Goal: Information Seeking & Learning: Learn about a topic

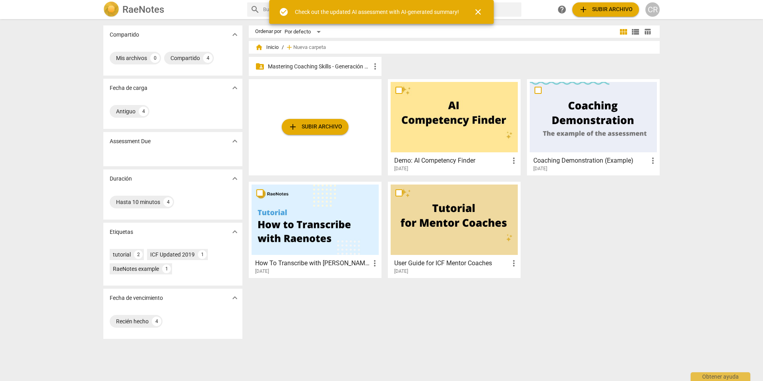
click at [334, 66] on p "Mastering Coaching Skills - Generación 31" at bounding box center [319, 66] width 103 height 8
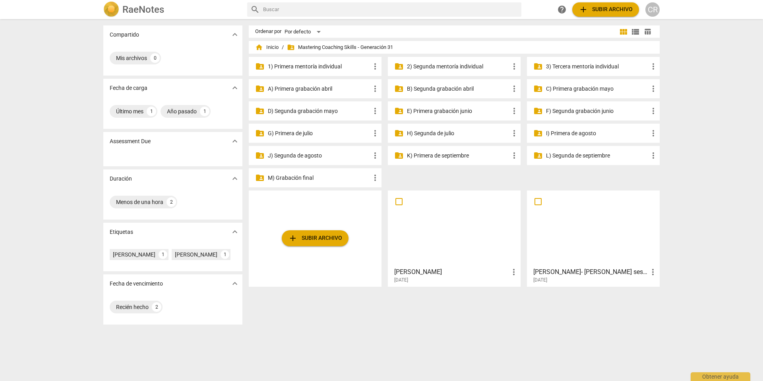
click at [297, 133] on p "G) Primera de julio" at bounding box center [319, 133] width 103 height 8
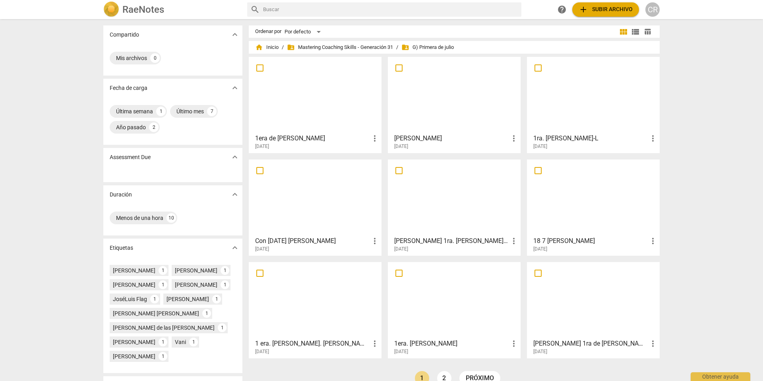
click at [610, 9] on span "add Subir archivo" at bounding box center [606, 10] width 54 height 10
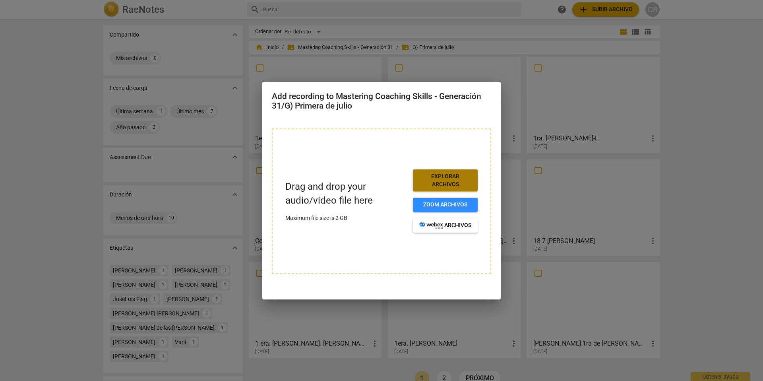
click at [442, 178] on span "Explorar archivos" at bounding box center [445, 179] width 52 height 15
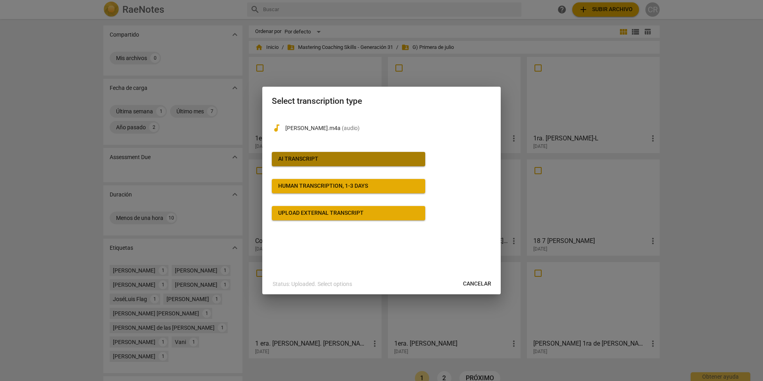
click at [314, 159] on div "AI Transcript" at bounding box center [298, 159] width 40 height 8
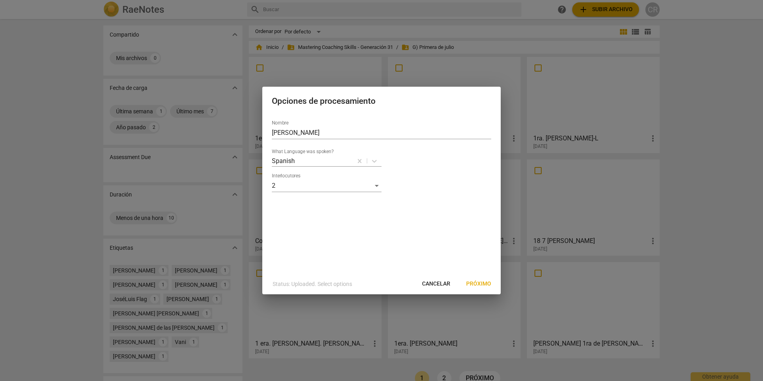
click at [476, 281] on span "Próximo" at bounding box center [478, 284] width 25 height 8
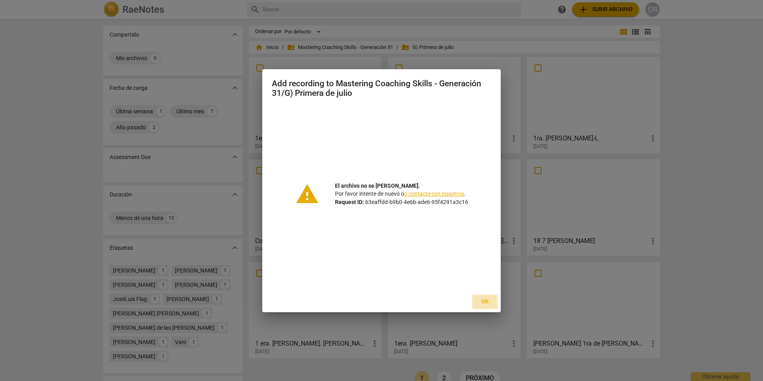
click at [486, 301] on span "Ok" at bounding box center [484, 302] width 13 height 8
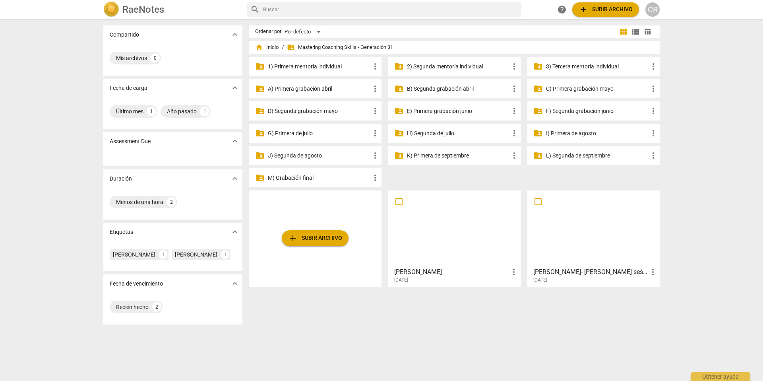
click at [423, 131] on p "H) Segunda de julio" at bounding box center [458, 133] width 103 height 8
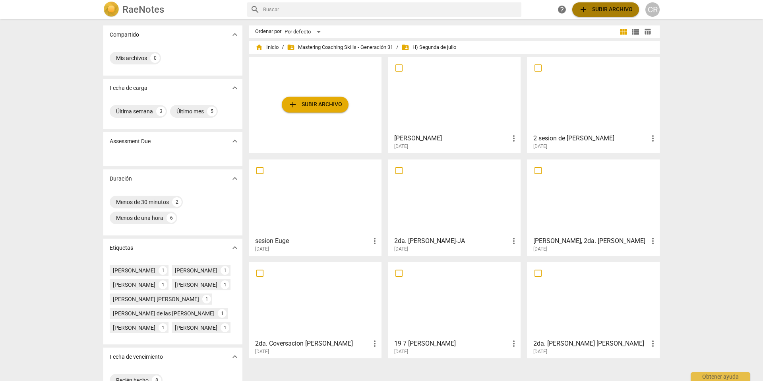
click at [611, 6] on span "add Subir archivo" at bounding box center [606, 10] width 54 height 10
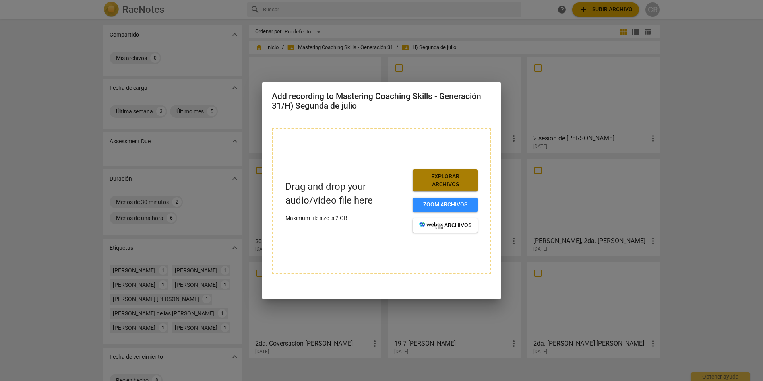
click at [441, 176] on span "Explorar archivos" at bounding box center [445, 179] width 52 height 15
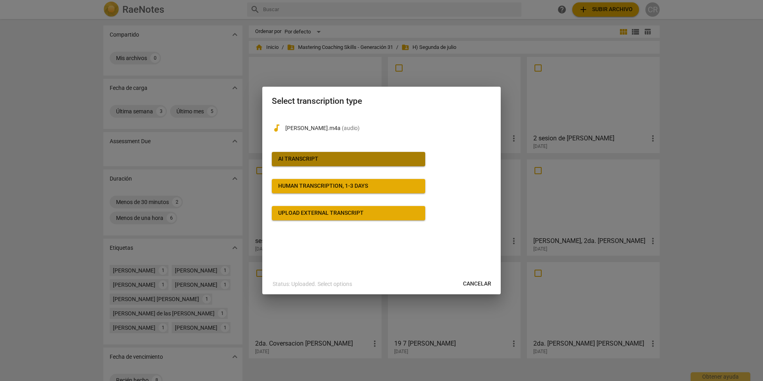
click at [313, 159] on div "AI Transcript" at bounding box center [298, 159] width 40 height 8
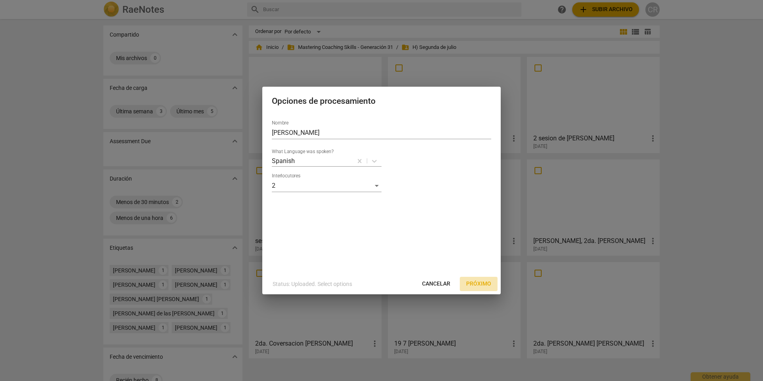
click at [482, 281] on span "Próximo" at bounding box center [478, 284] width 25 height 8
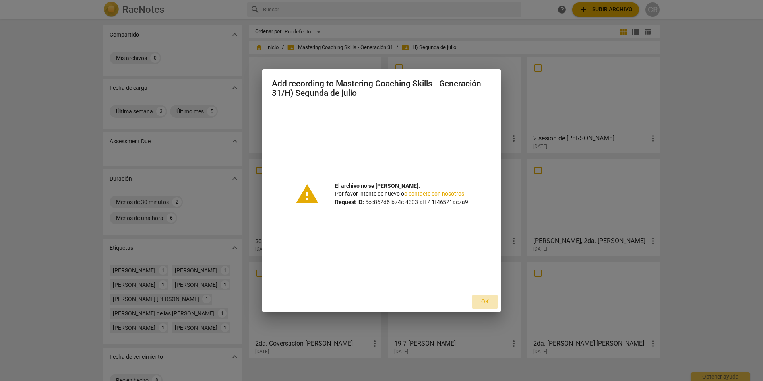
click at [485, 300] on span "Ok" at bounding box center [484, 302] width 13 height 8
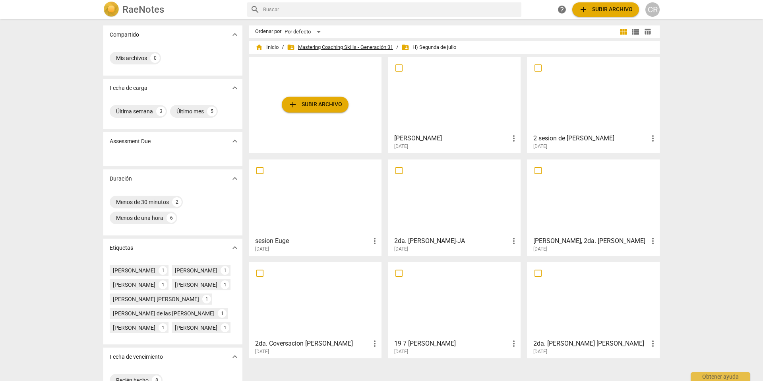
click at [373, 47] on span "folder_shared Mastering Coaching Skills - Generación 31" at bounding box center [340, 47] width 106 height 8
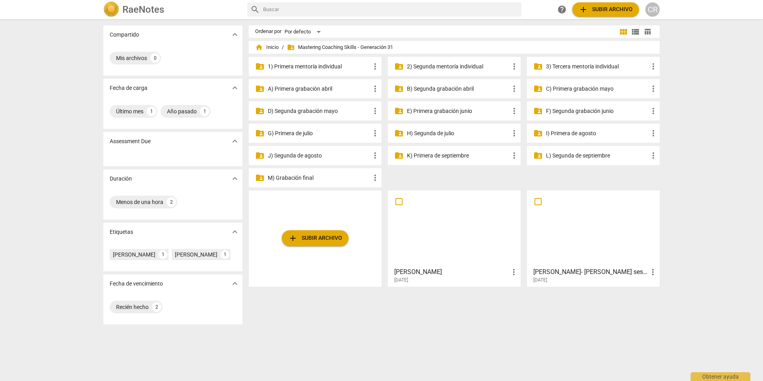
click at [299, 134] on p "G) Primera de julio" at bounding box center [319, 133] width 103 height 8
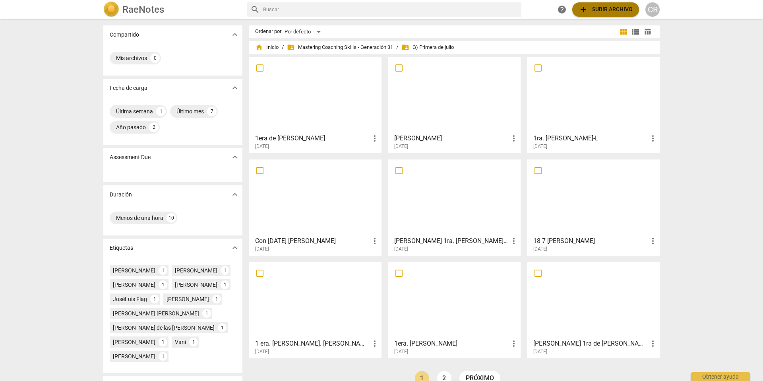
click at [605, 8] on span "add Subir archivo" at bounding box center [606, 10] width 54 height 10
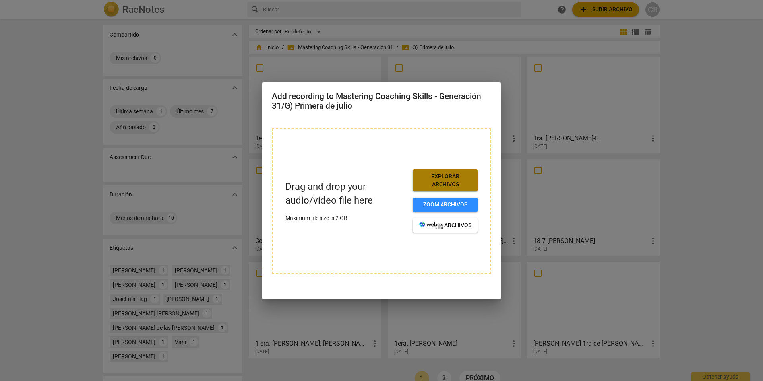
click at [443, 180] on span "Explorar archivos" at bounding box center [445, 179] width 52 height 15
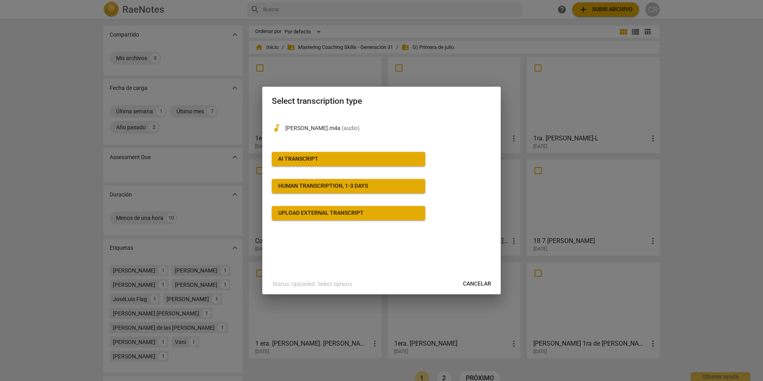
click at [322, 159] on span "AI Transcript" at bounding box center [348, 159] width 141 height 8
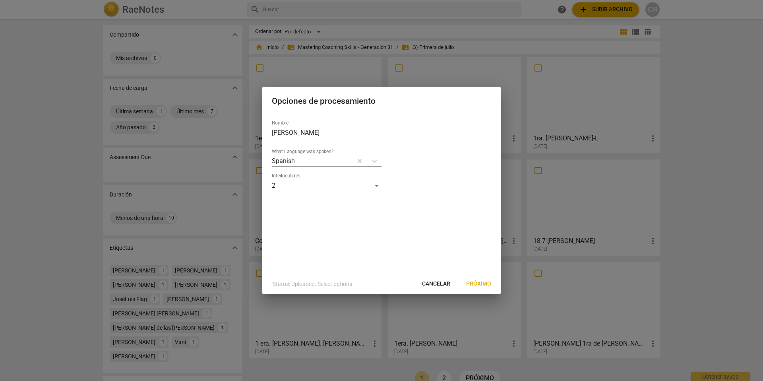
click at [475, 283] on span "Próximo" at bounding box center [478, 284] width 25 height 8
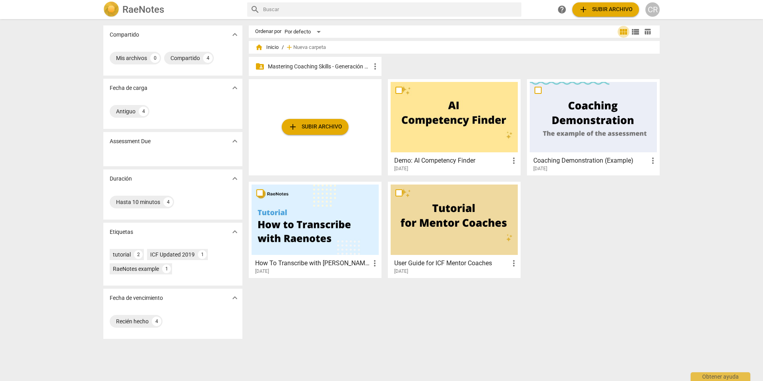
click at [623, 31] on span "view_module" at bounding box center [624, 32] width 10 height 10
click at [633, 33] on span "view_list" at bounding box center [636, 32] width 10 height 10
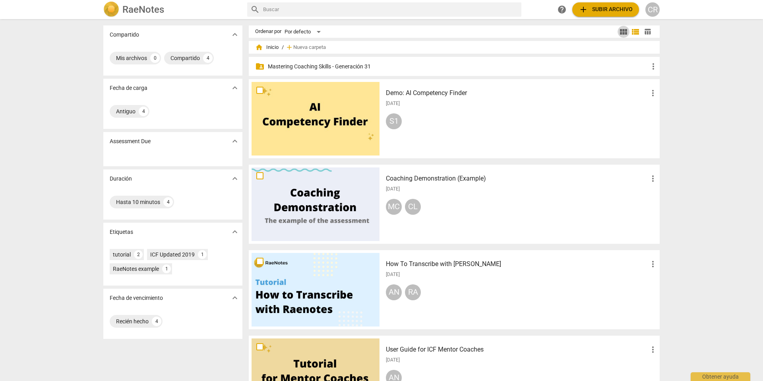
click at [624, 31] on span "view_module" at bounding box center [624, 32] width 10 height 10
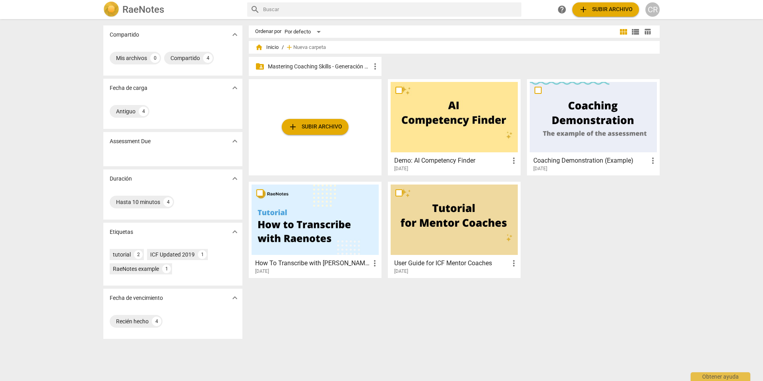
click at [646, 32] on span "table_chart" at bounding box center [648, 32] width 8 height 8
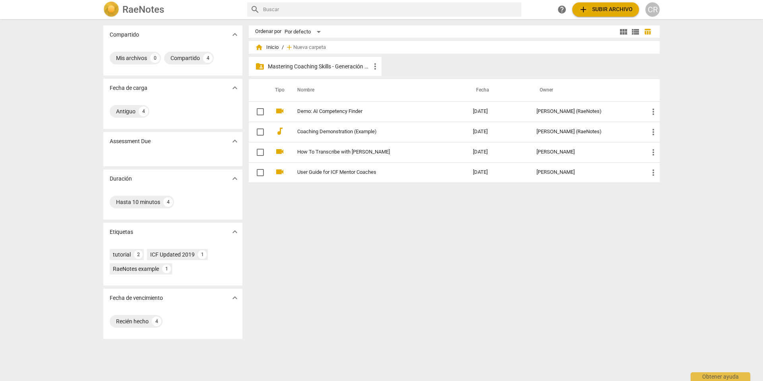
click at [624, 31] on span "view_module" at bounding box center [624, 32] width 10 height 10
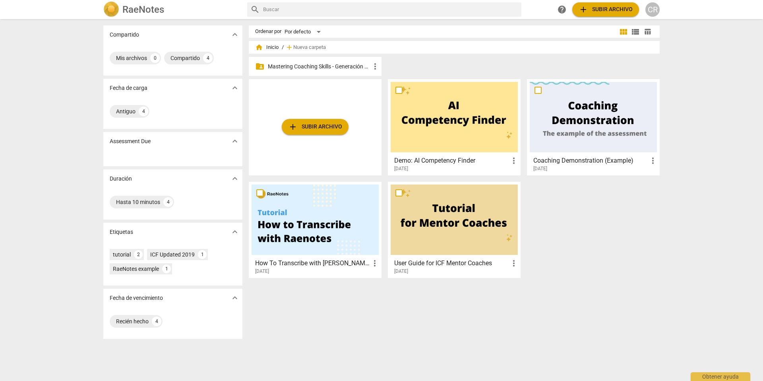
click at [331, 66] on p "Mastering Coaching Skills - Generación 31" at bounding box center [319, 66] width 103 height 8
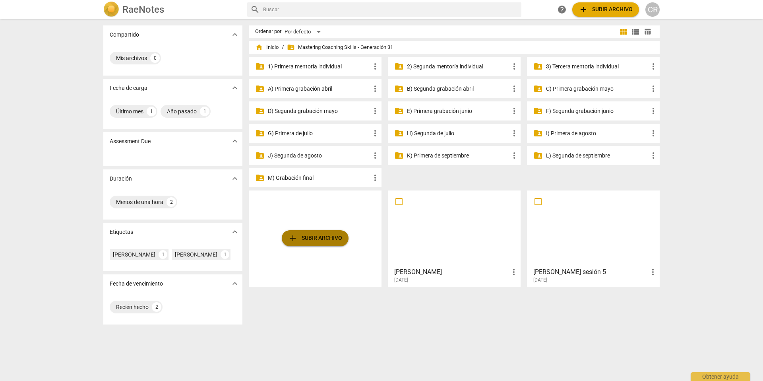
click at [322, 238] on span "add Subir archivo" at bounding box center [315, 238] width 54 height 10
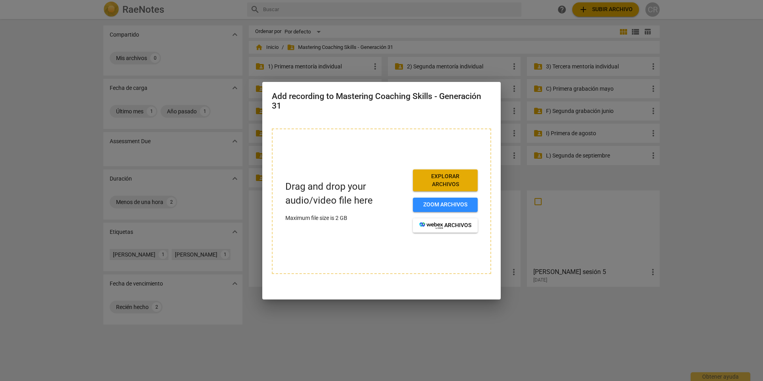
click at [447, 178] on span "Explorar archivos" at bounding box center [445, 179] width 52 height 15
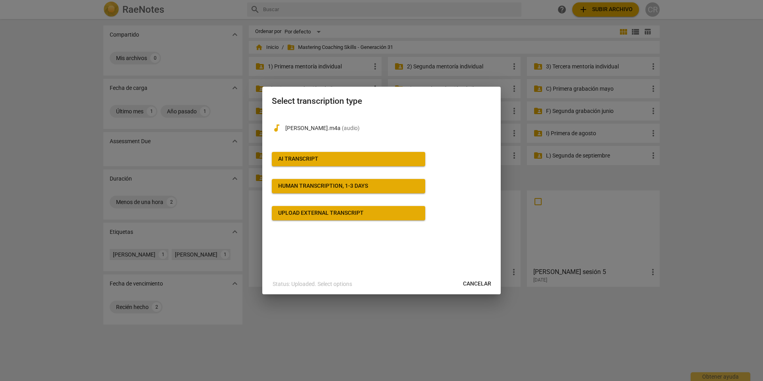
click at [315, 157] on div "AI Transcript" at bounding box center [298, 159] width 40 height 8
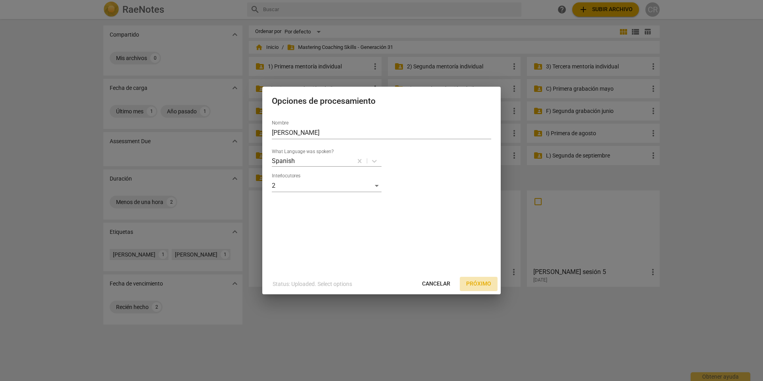
click at [481, 283] on span "Próximo" at bounding box center [478, 284] width 25 height 8
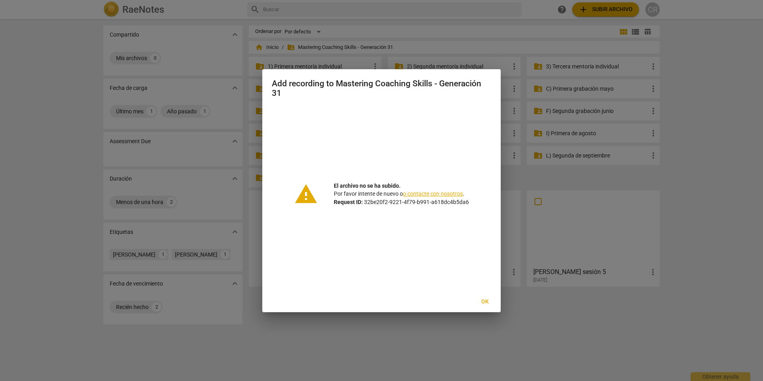
click at [485, 303] on span "Ok" at bounding box center [484, 302] width 13 height 8
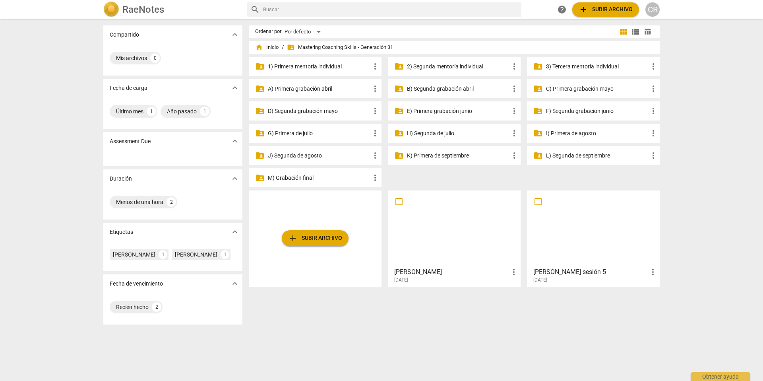
click at [312, 65] on p "1) Primera mentoría individual" at bounding box center [319, 66] width 103 height 8
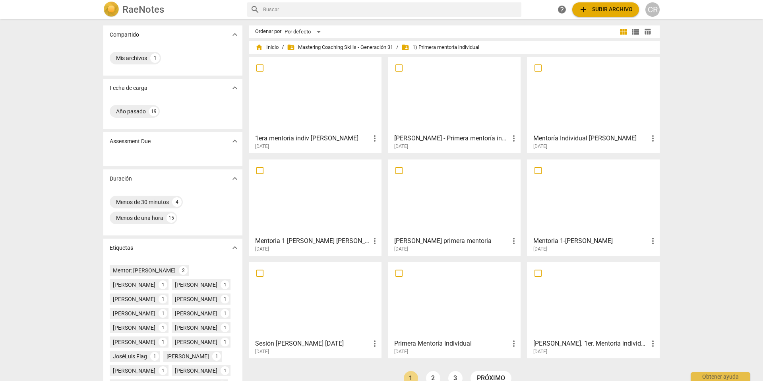
click at [471, 135] on h3 "[PERSON_NAME] - Primera mentoría individual" at bounding box center [451, 139] width 115 height 10
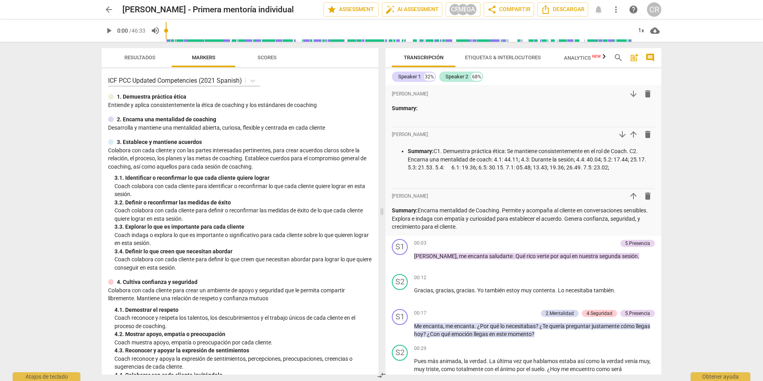
click at [110, 31] on span "play_arrow" at bounding box center [109, 31] width 10 height 10
click at [172, 29] on input "range" at bounding box center [399, 30] width 466 height 25
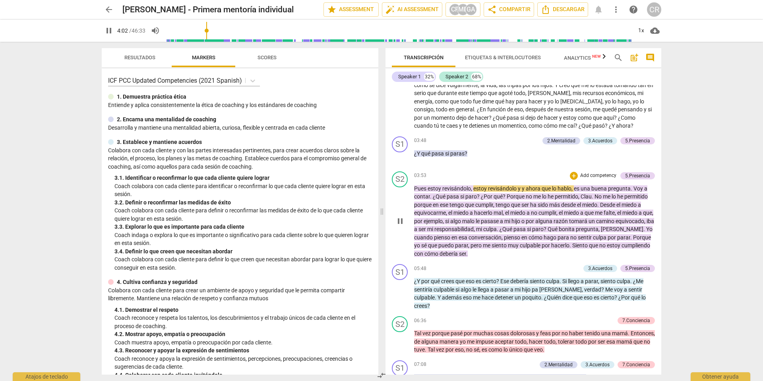
scroll to position [510, 0]
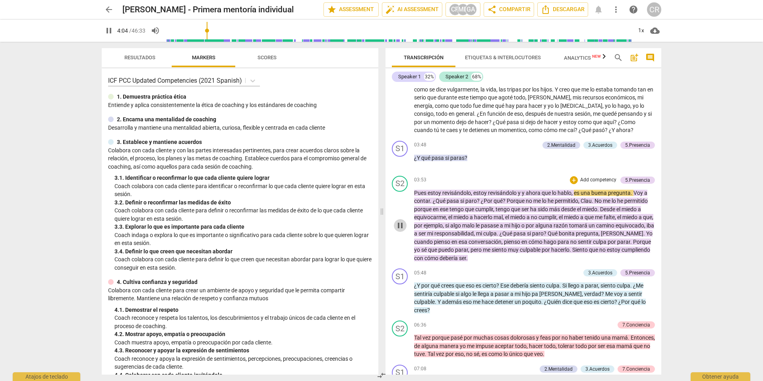
click at [402, 225] on span "pause" at bounding box center [400, 226] width 10 height 10
type input "244"
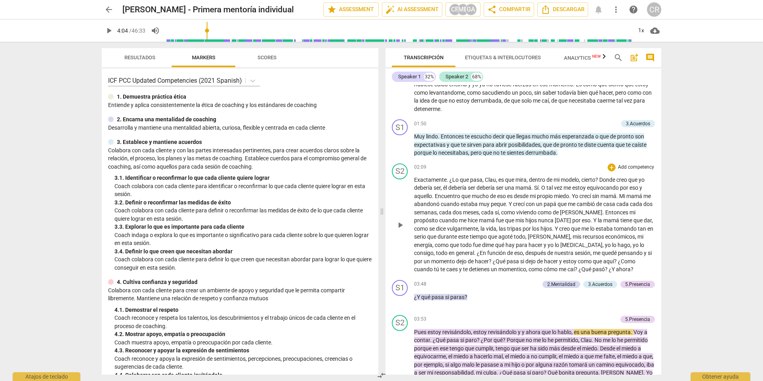
scroll to position [368, 0]
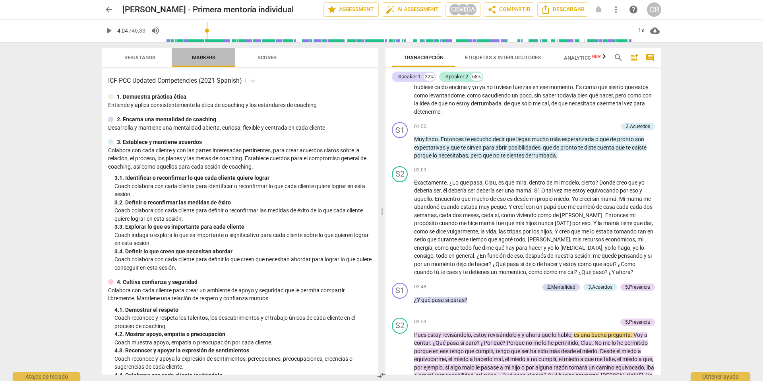
click at [206, 57] on span "Markers" at bounding box center [203, 57] width 23 height 6
click at [147, 56] on span "Resultados" at bounding box center [139, 57] width 31 height 6
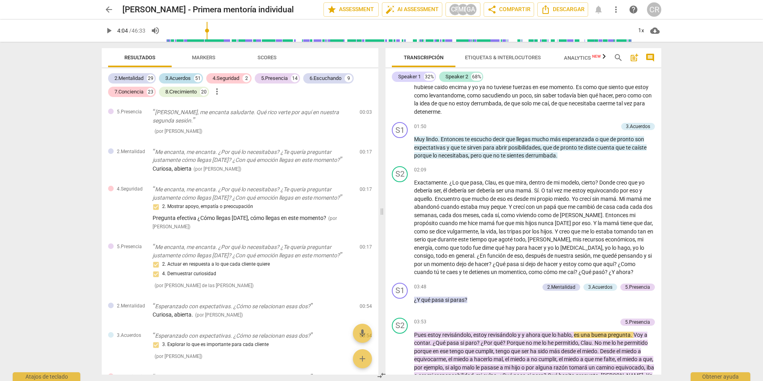
click at [176, 76] on div "3.Acuerdos" at bounding box center [177, 78] width 25 height 8
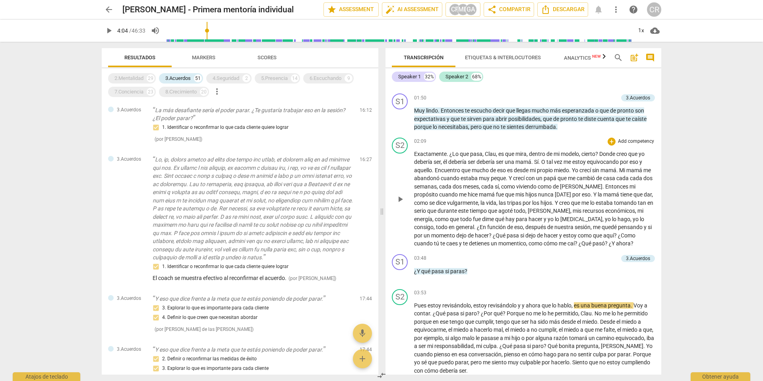
scroll to position [409, 0]
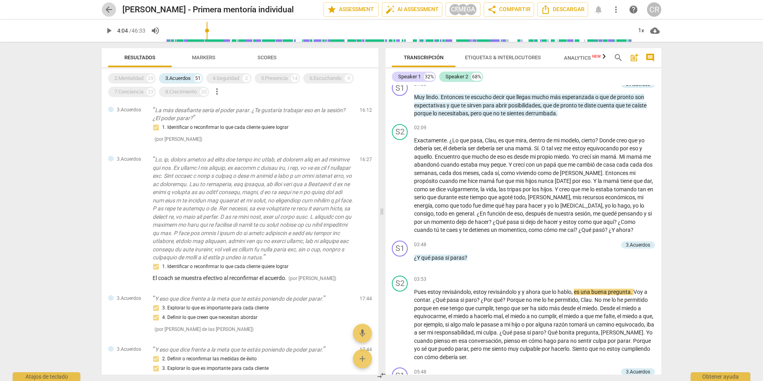
click at [106, 9] on span "arrow_back" at bounding box center [109, 10] width 10 height 10
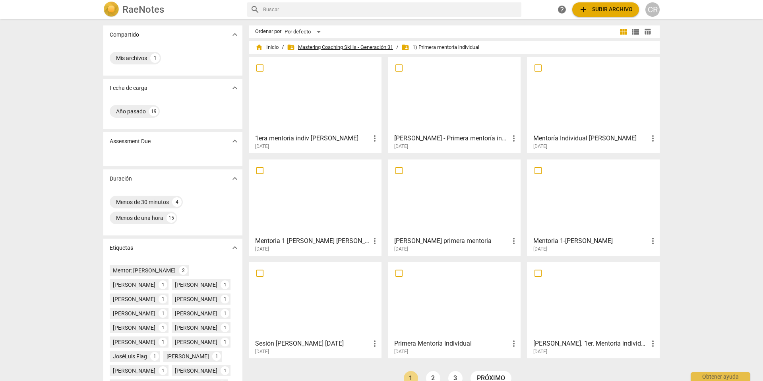
click at [347, 47] on span "folder_shared Mastering Coaching Skills - Generación 31" at bounding box center [340, 47] width 106 height 8
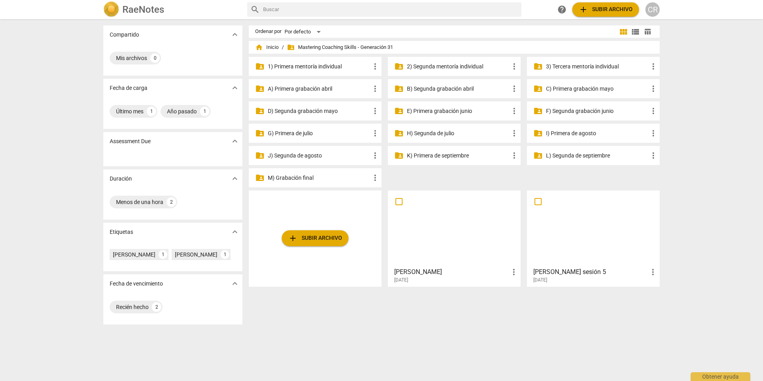
click at [450, 64] on p "2) Segunda mentoría individual" at bounding box center [458, 66] width 103 height 8
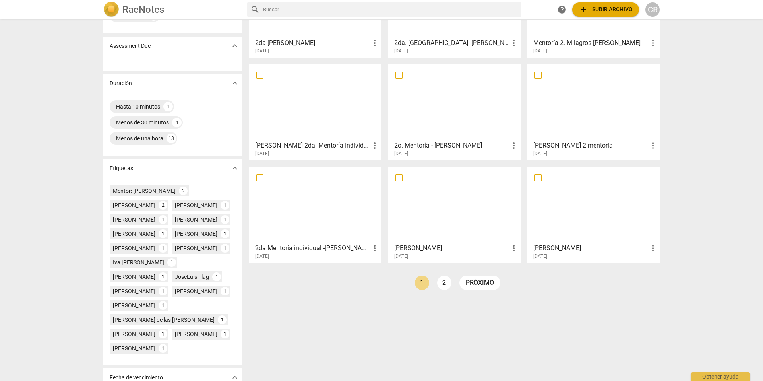
scroll to position [96, 0]
click at [428, 137] on div "2o. Mentoría - [PERSON_NAME] more_vert [DATE]" at bounding box center [455, 147] width 128 height 20
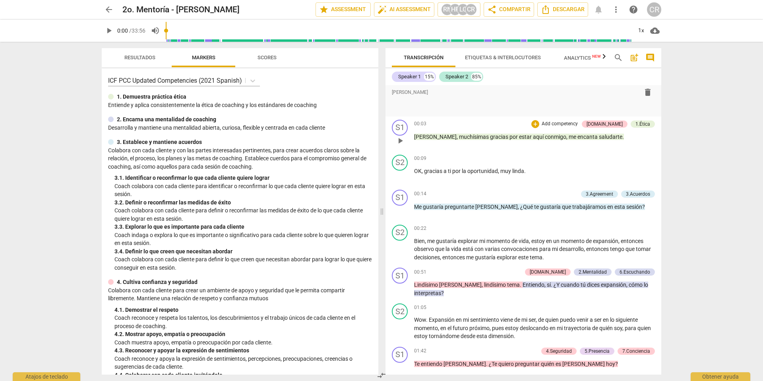
scroll to position [53, 0]
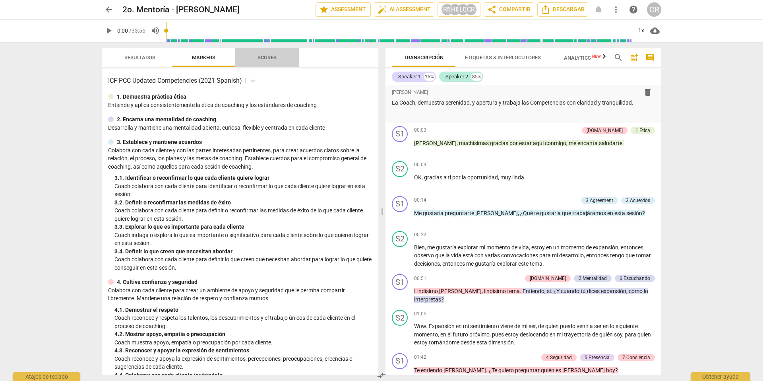
click at [265, 56] on span "Scores" at bounding box center [267, 57] width 19 height 6
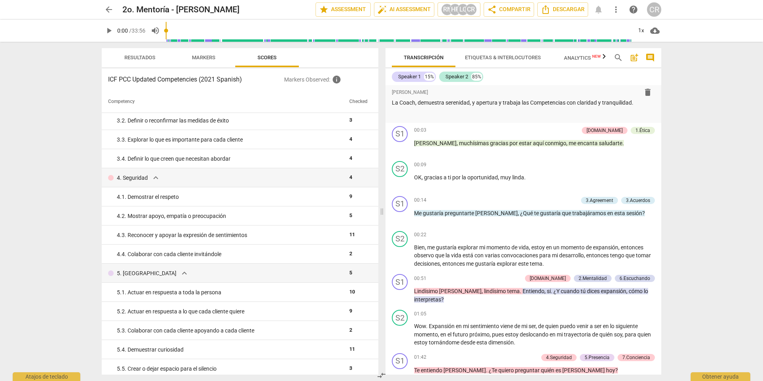
scroll to position [85, 0]
